Goal: Find specific page/section: Find specific page/section

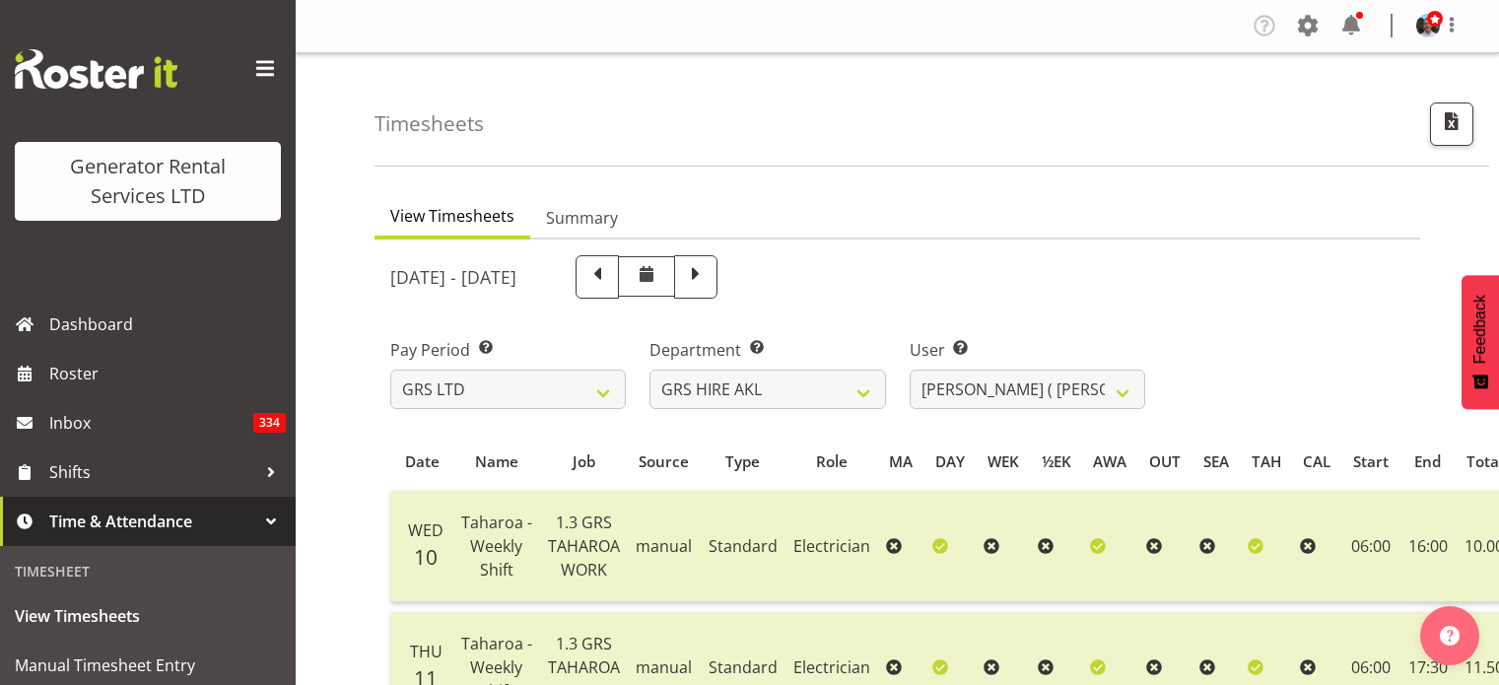
select select "20"
select select "174"
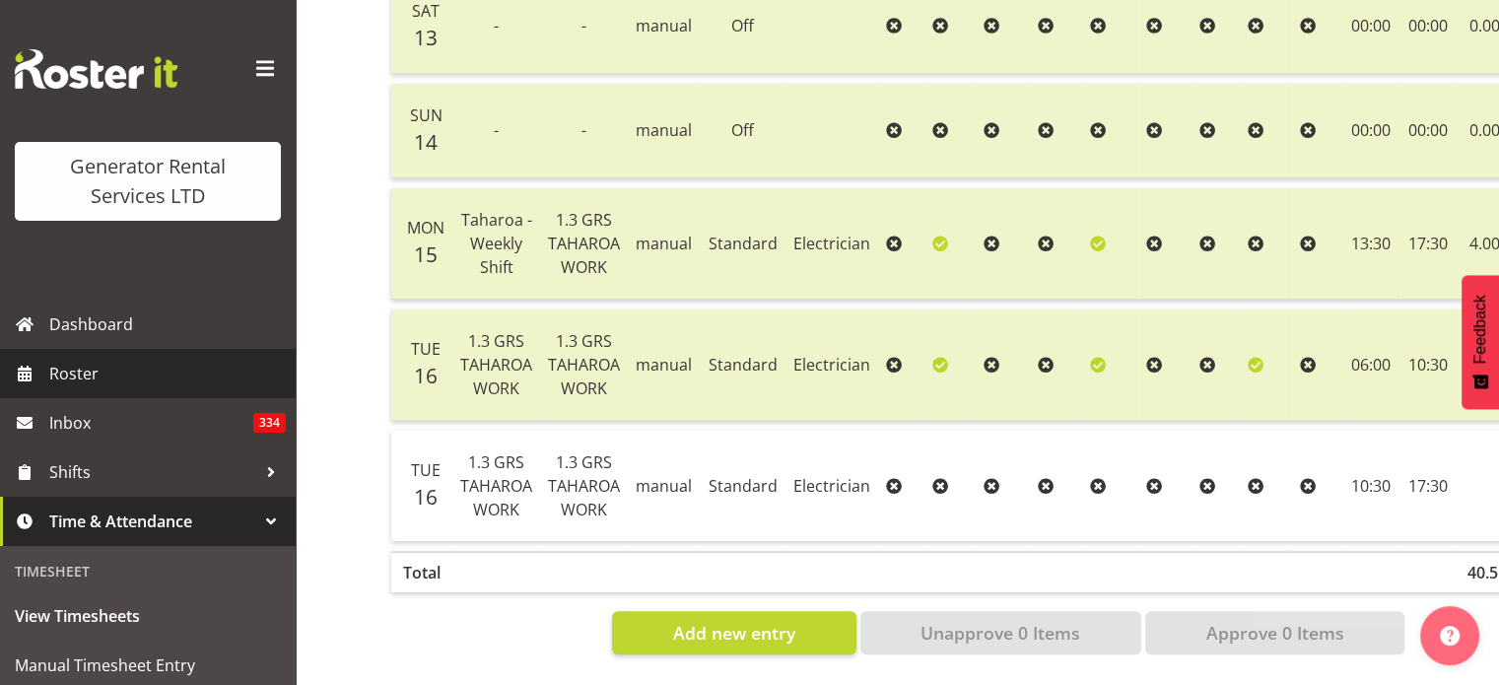
click at [89, 370] on span "Roster" at bounding box center [167, 374] width 237 height 30
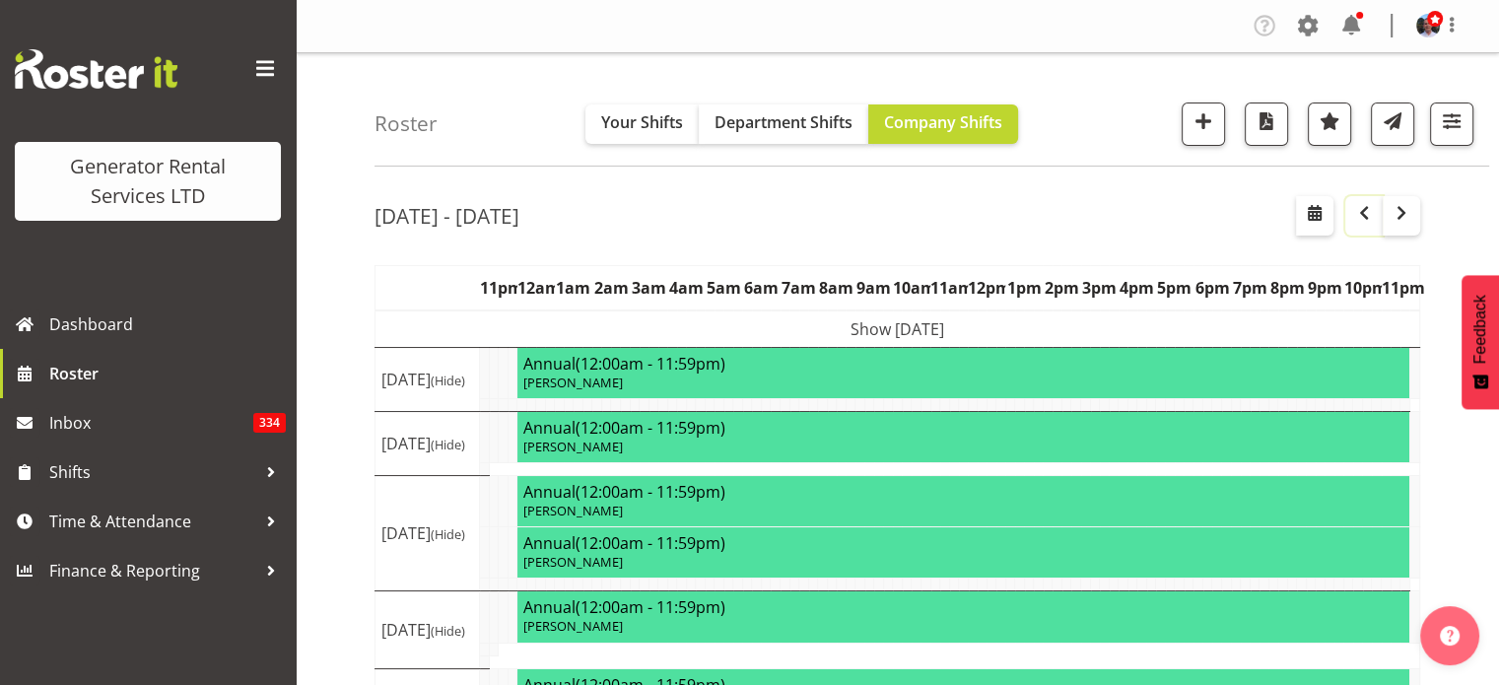
click at [1364, 217] on span "button" at bounding box center [1364, 213] width 24 height 24
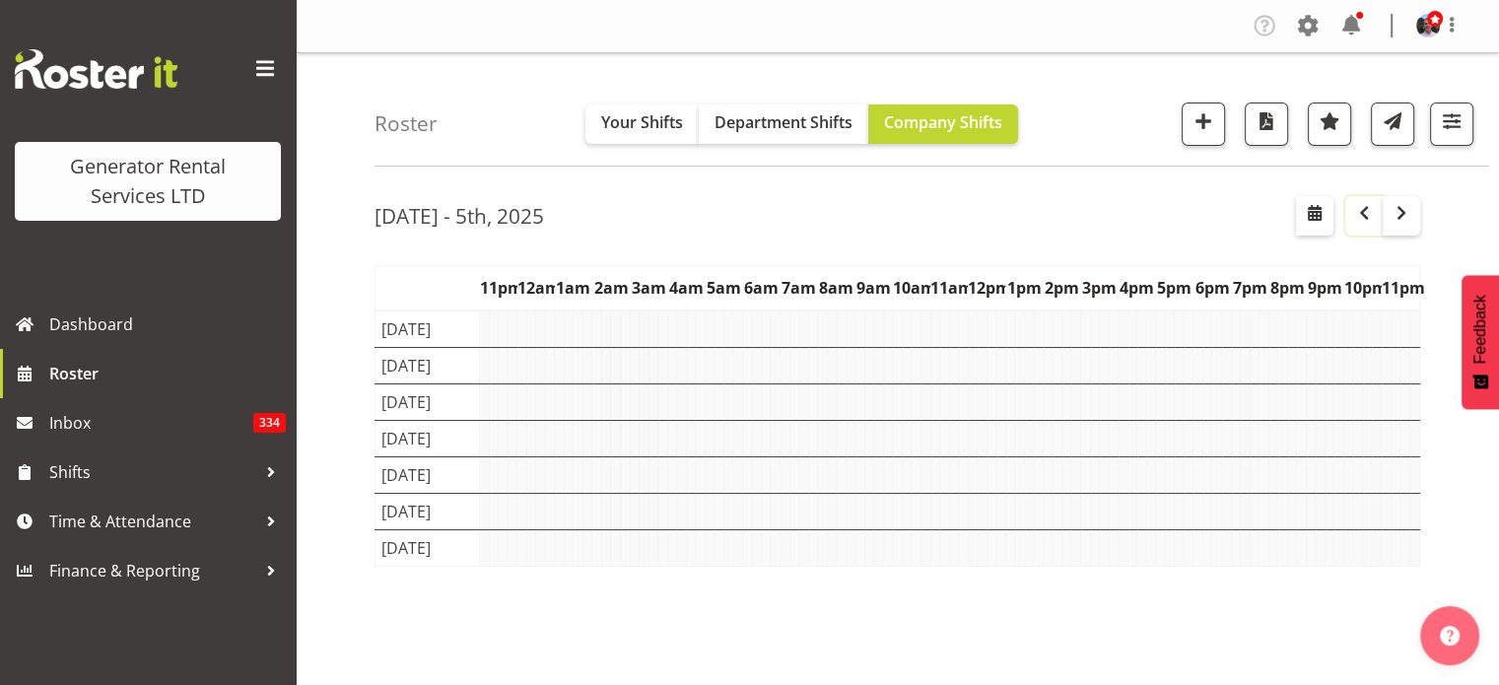
click at [1364, 217] on span "button" at bounding box center [1364, 213] width 24 height 24
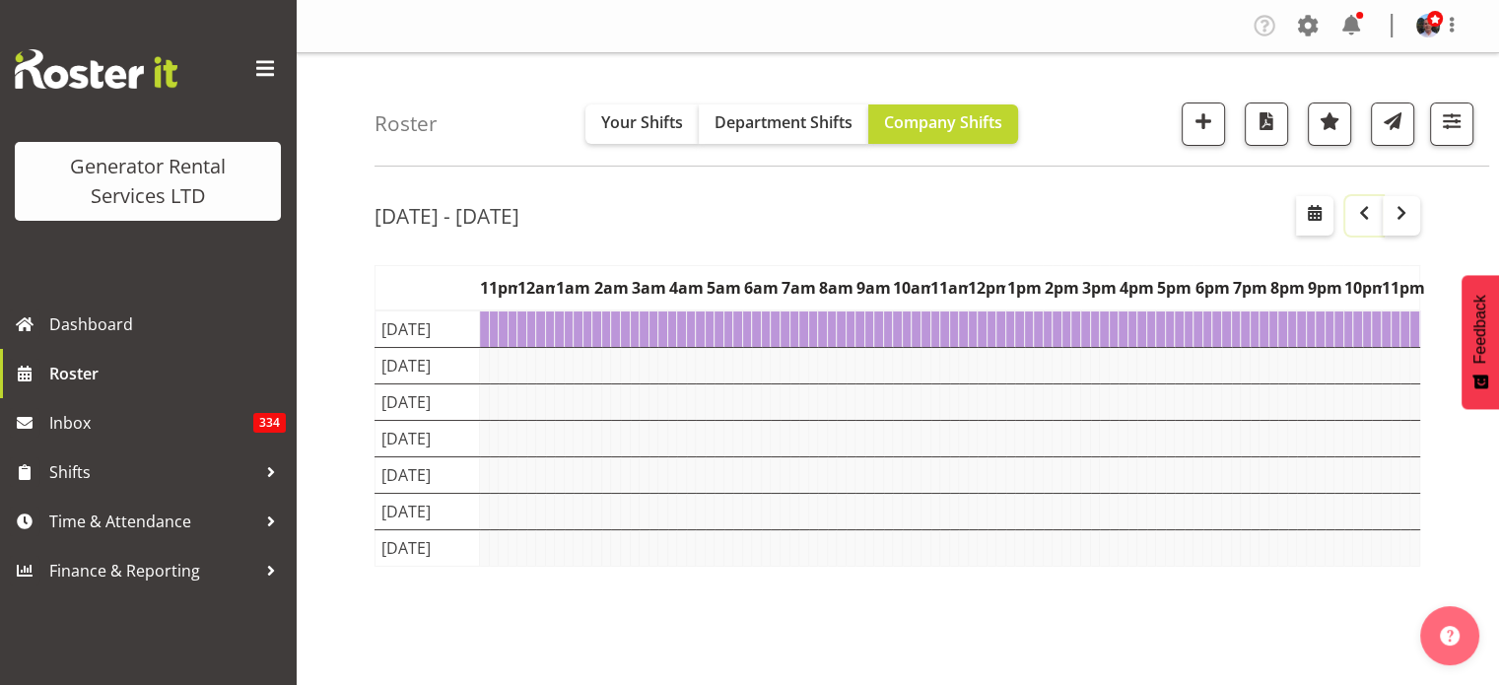
click at [1364, 217] on span "button" at bounding box center [1364, 213] width 24 height 24
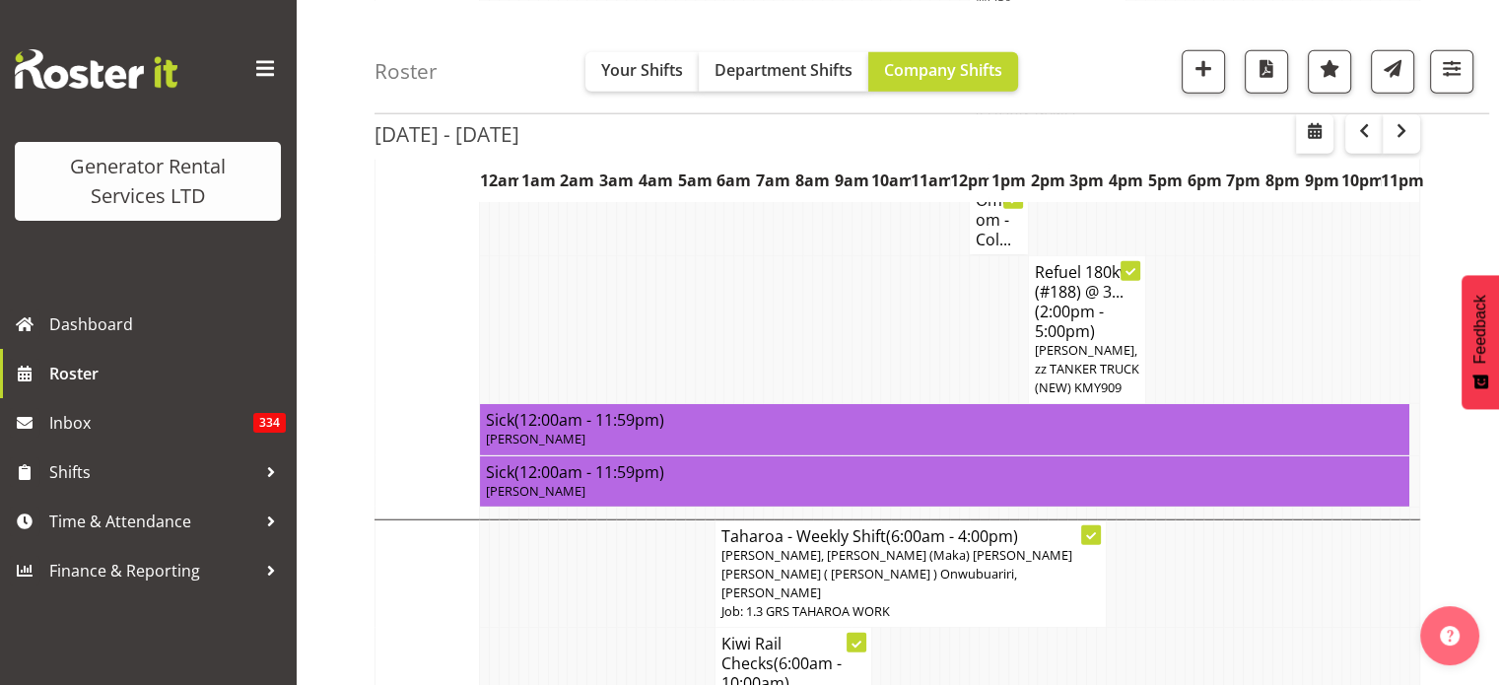
scroll to position [5034, 0]
